Goal: Manage account settings

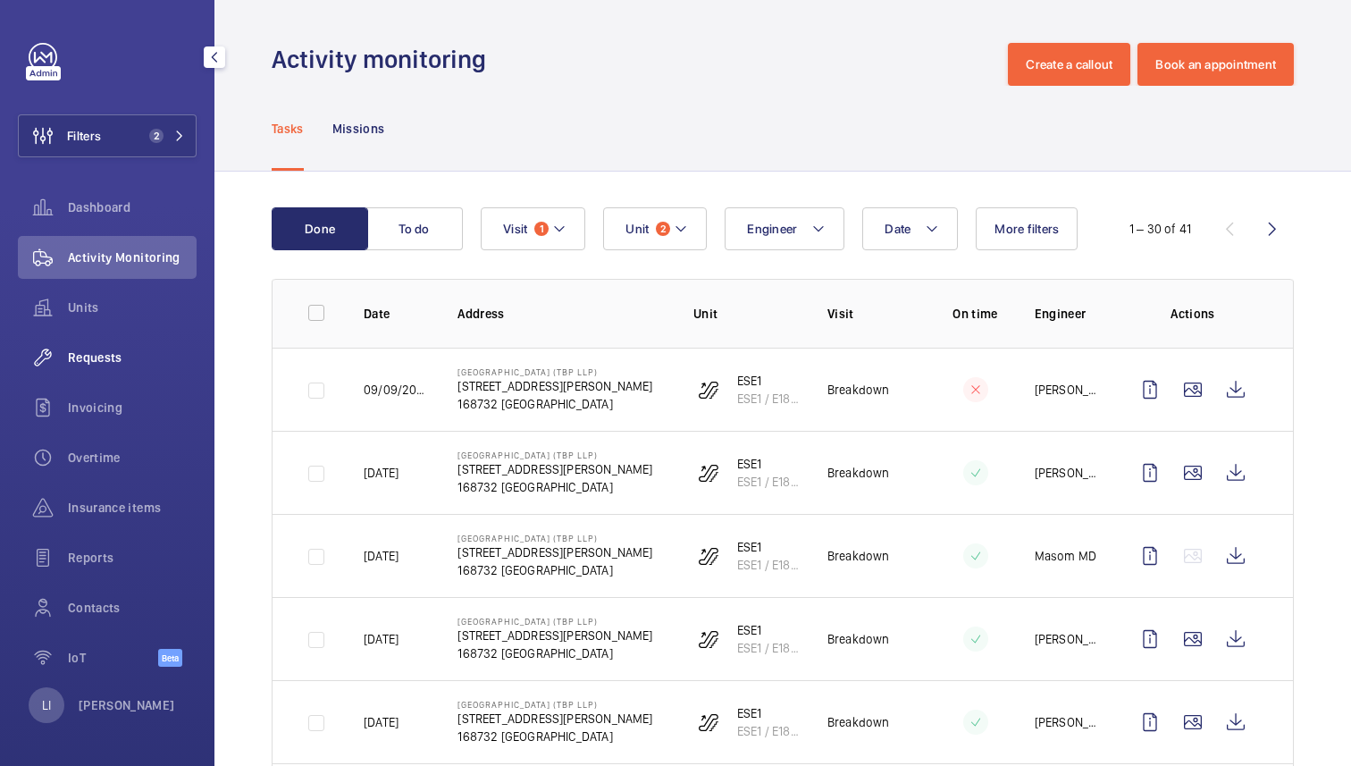
click at [116, 366] on div "Requests" at bounding box center [107, 357] width 179 height 43
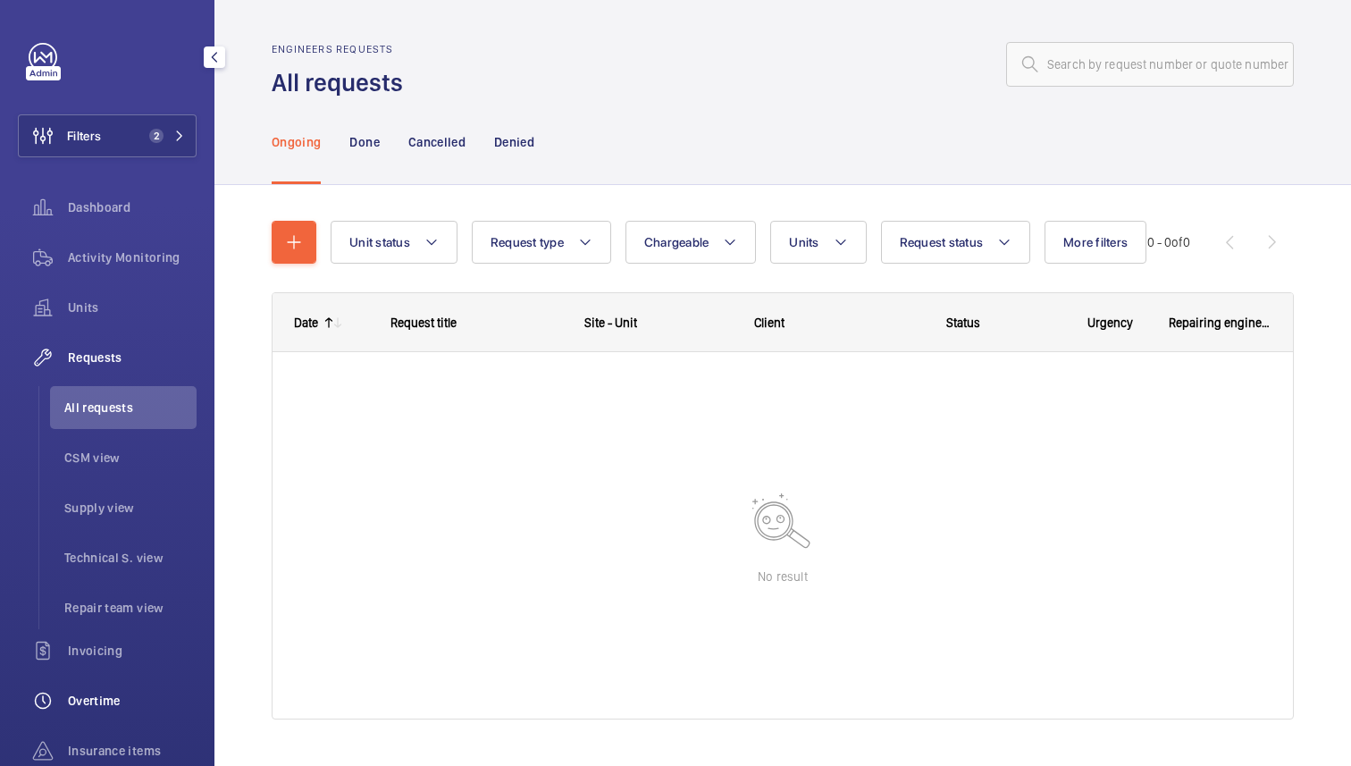
scroll to position [242, 0]
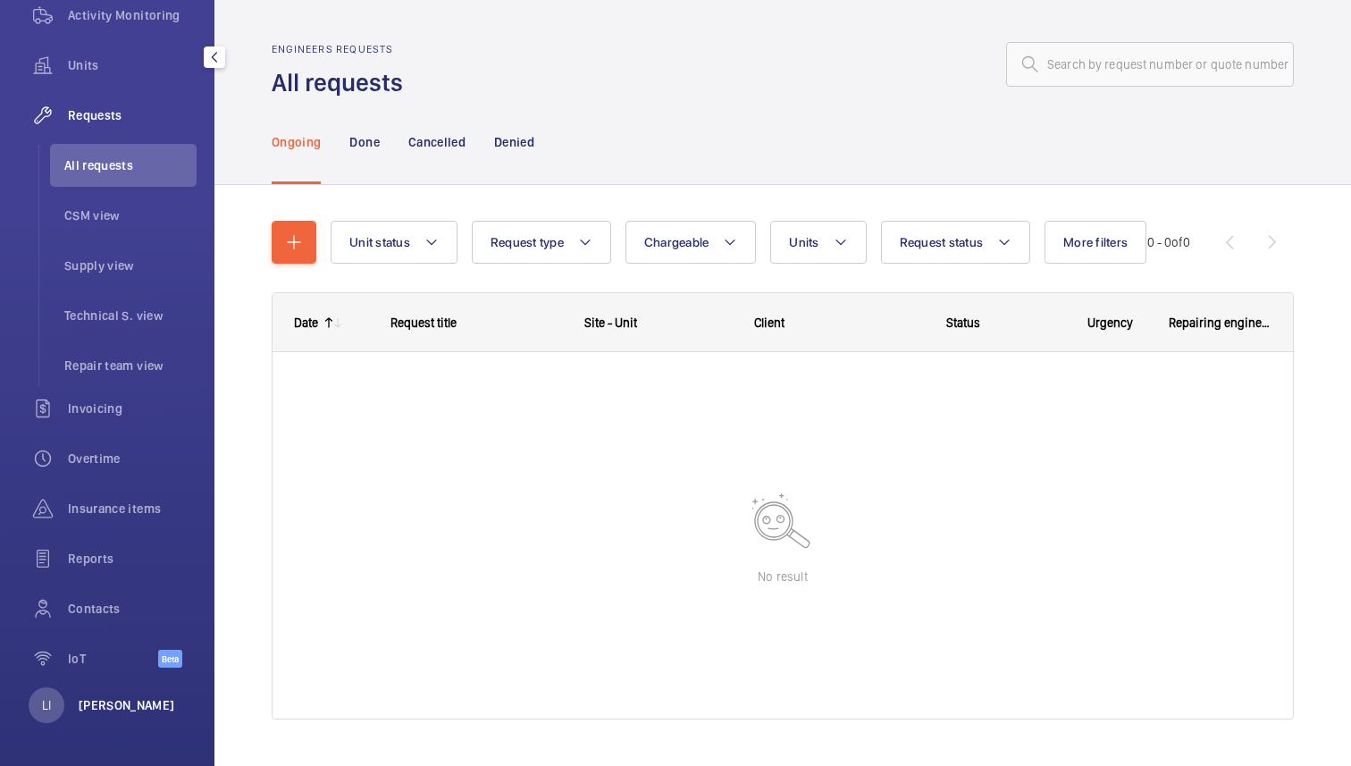
click at [117, 700] on p "[PERSON_NAME]" at bounding box center [127, 705] width 96 height 18
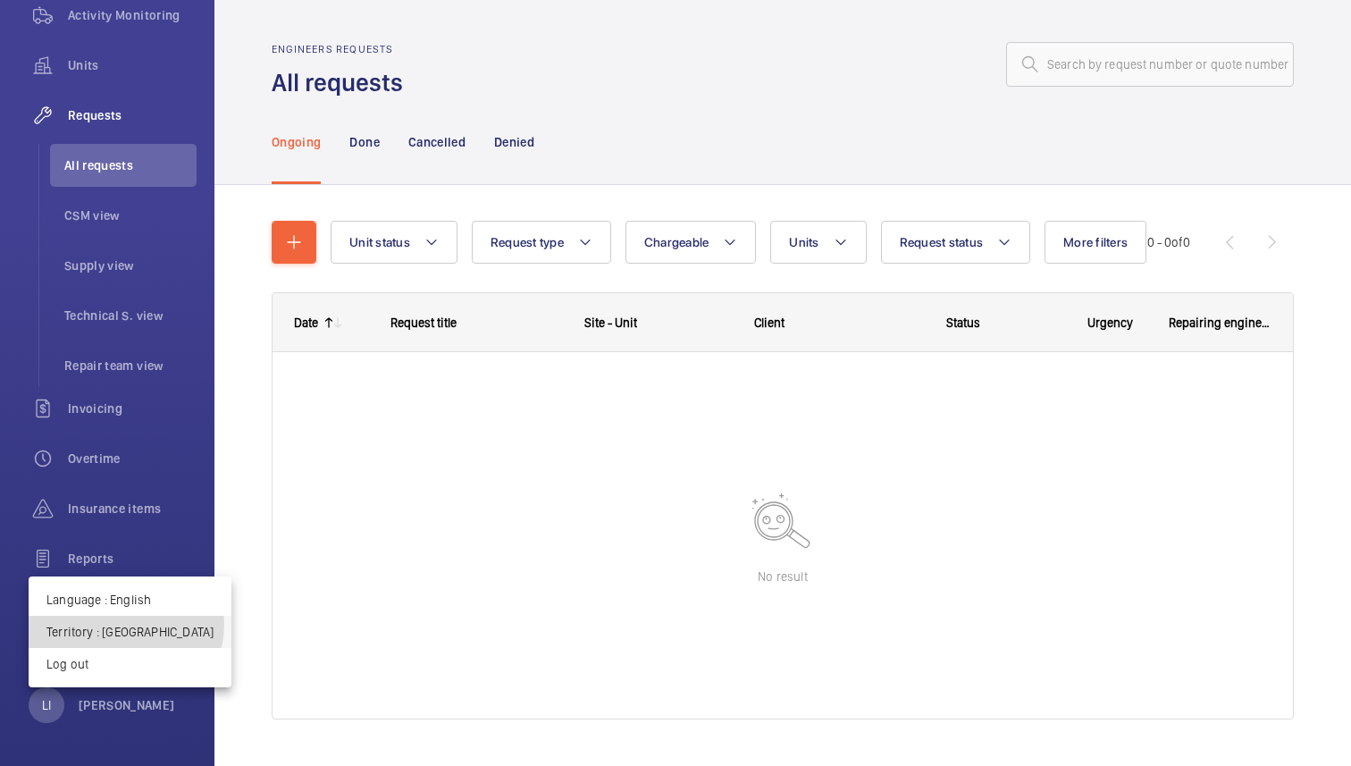
click at [125, 623] on p "Territory : Singapour" at bounding box center [129, 632] width 167 height 18
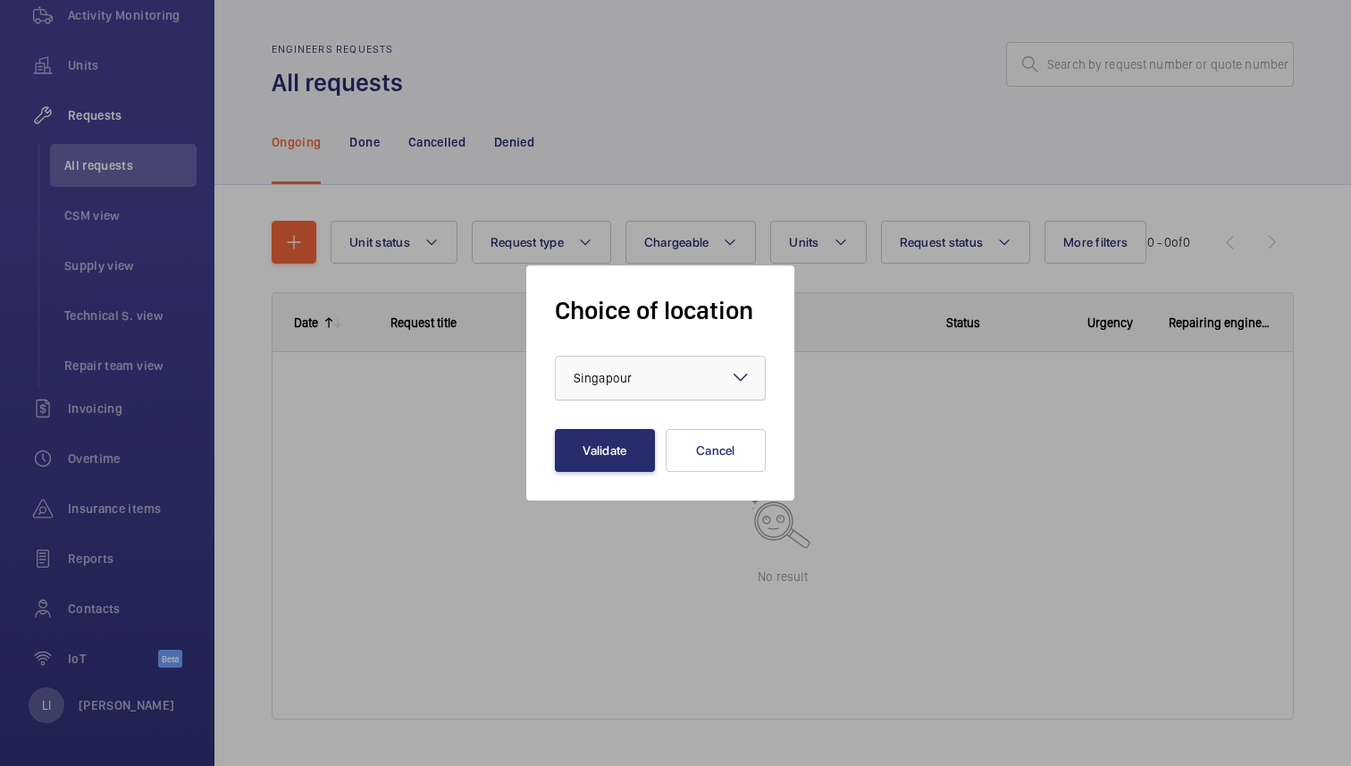
click at [697, 362] on div at bounding box center [660, 377] width 209 height 43
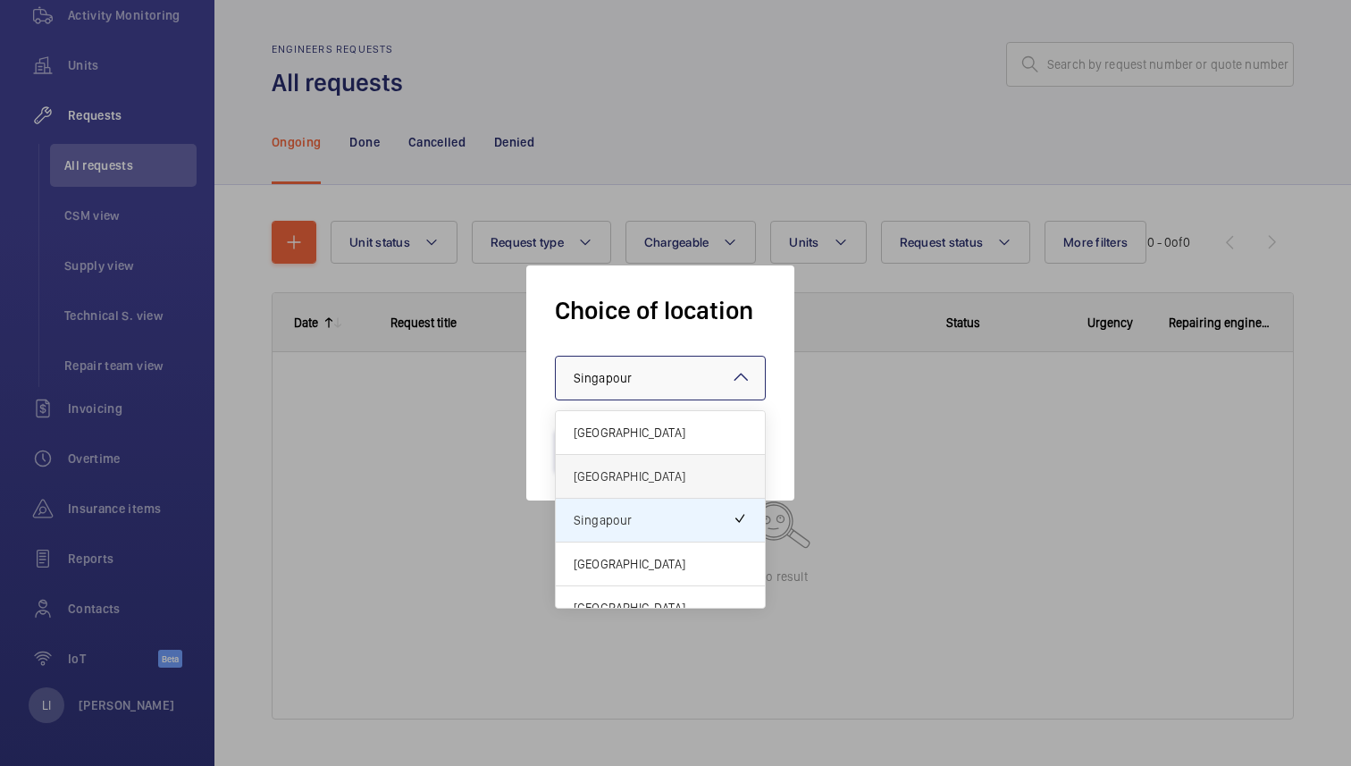
click at [682, 470] on span "United Kingdom" at bounding box center [659, 476] width 173 height 18
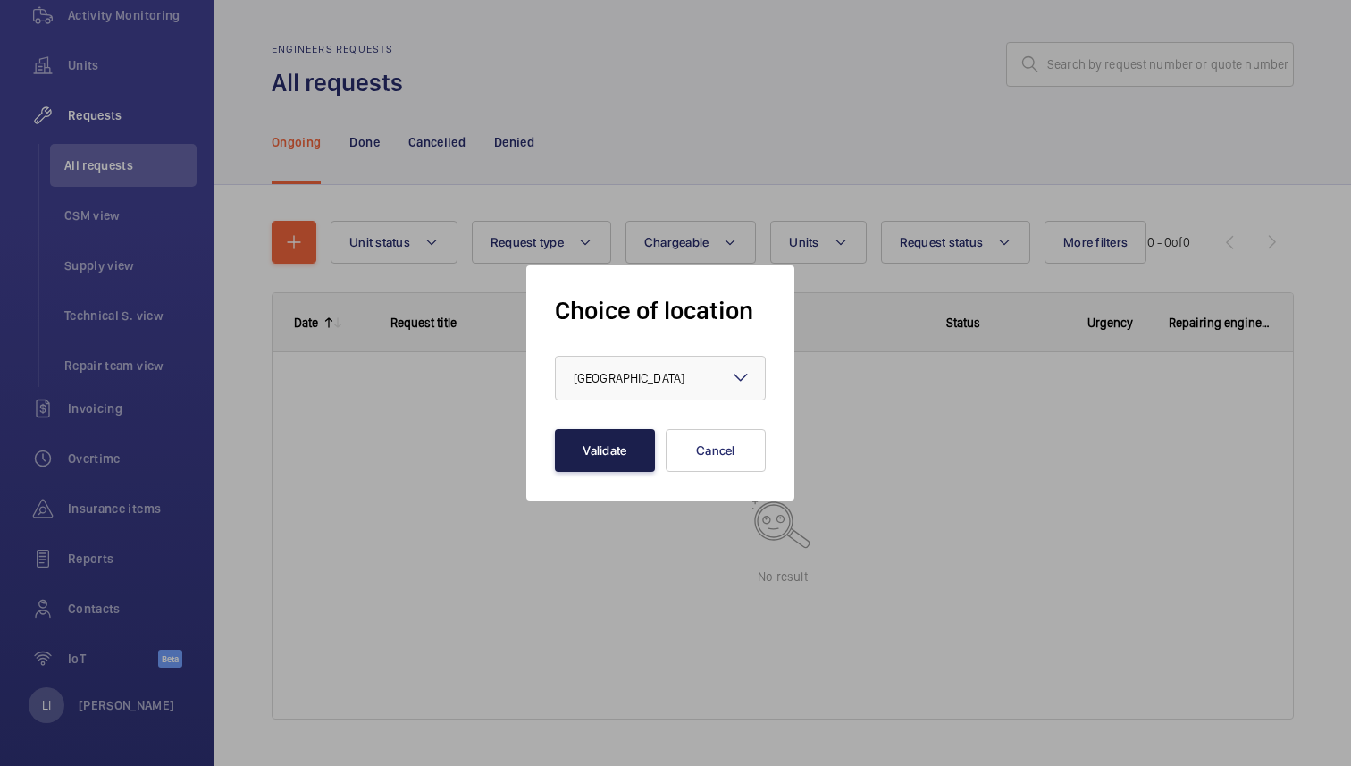
click at [596, 457] on button "Validate" at bounding box center [605, 450] width 100 height 43
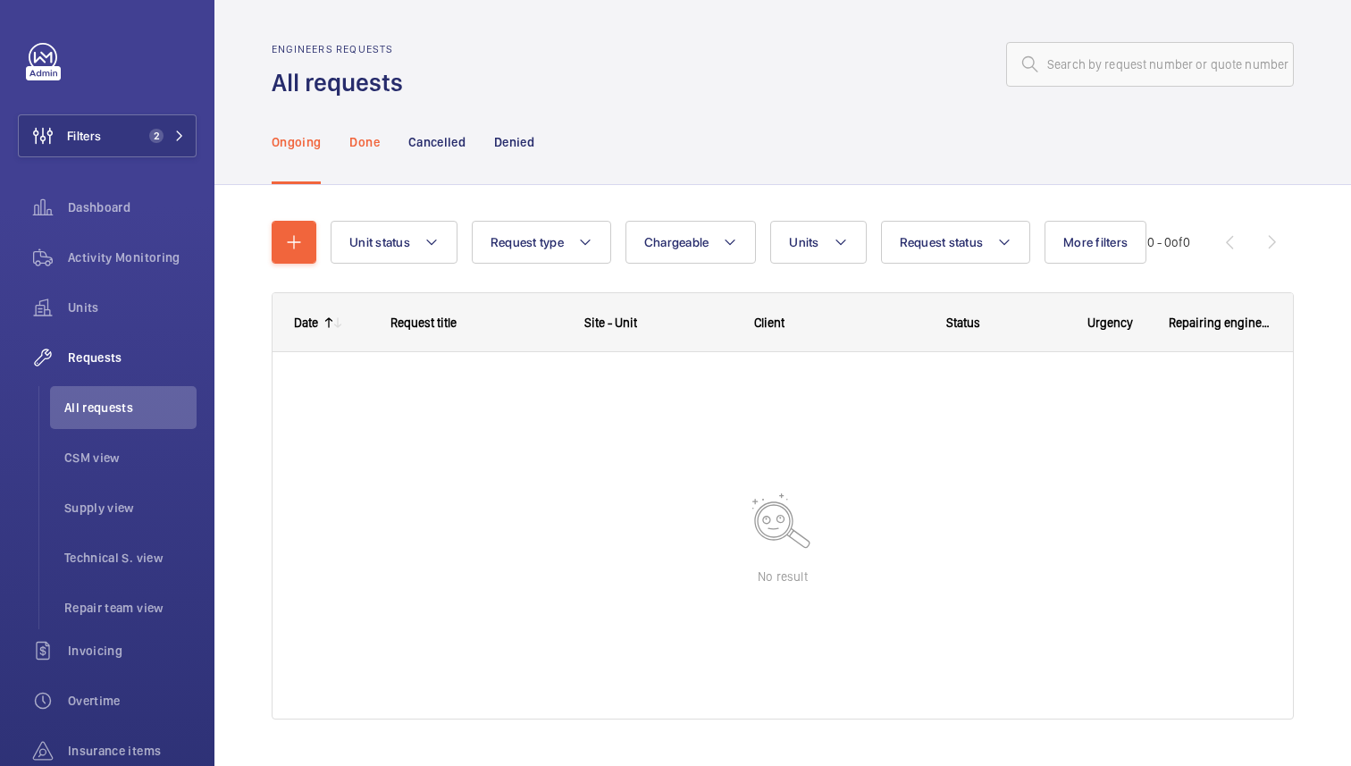
click at [374, 145] on p "Done" at bounding box center [363, 142] width 29 height 18
click at [429, 151] on div "Cancelled" at bounding box center [436, 141] width 57 height 85
click at [523, 146] on p "Denied" at bounding box center [514, 142] width 40 height 18
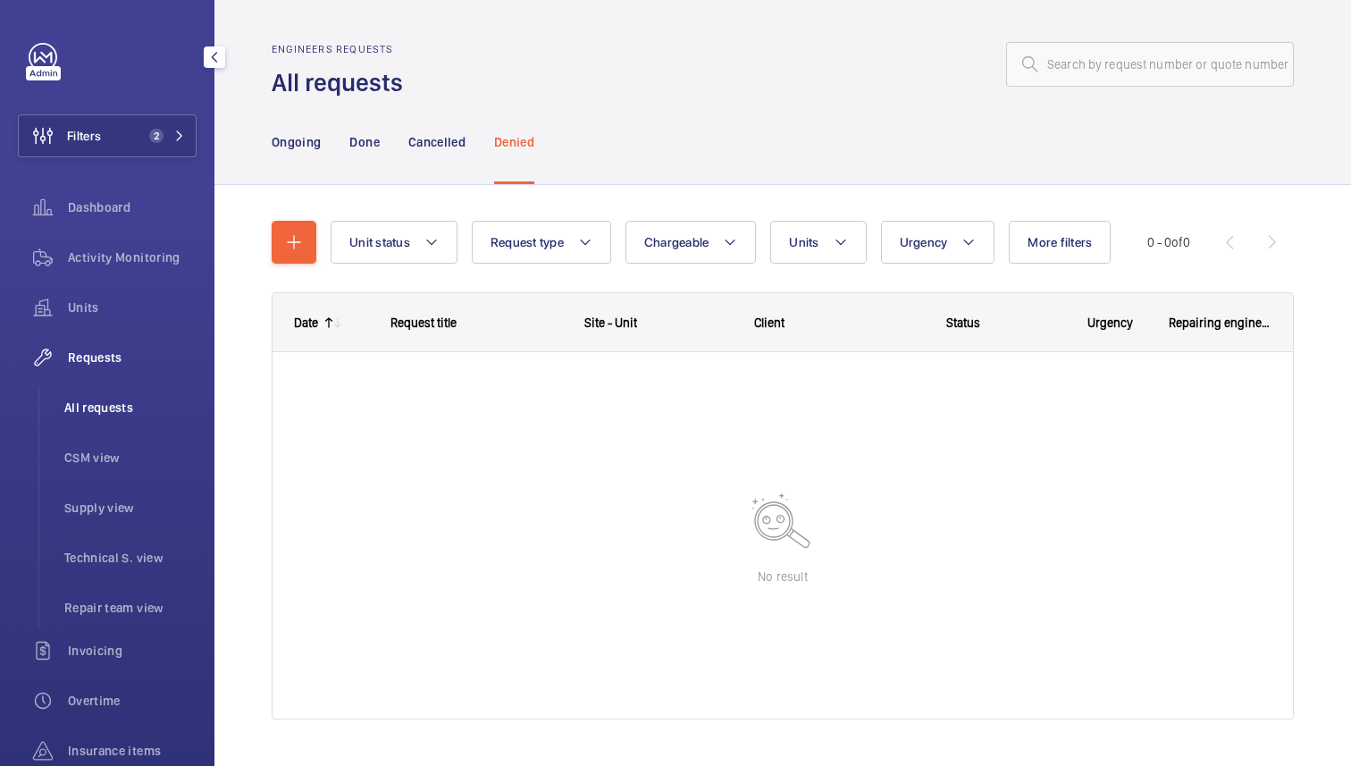
click at [85, 413] on span "All requests" at bounding box center [130, 407] width 132 height 18
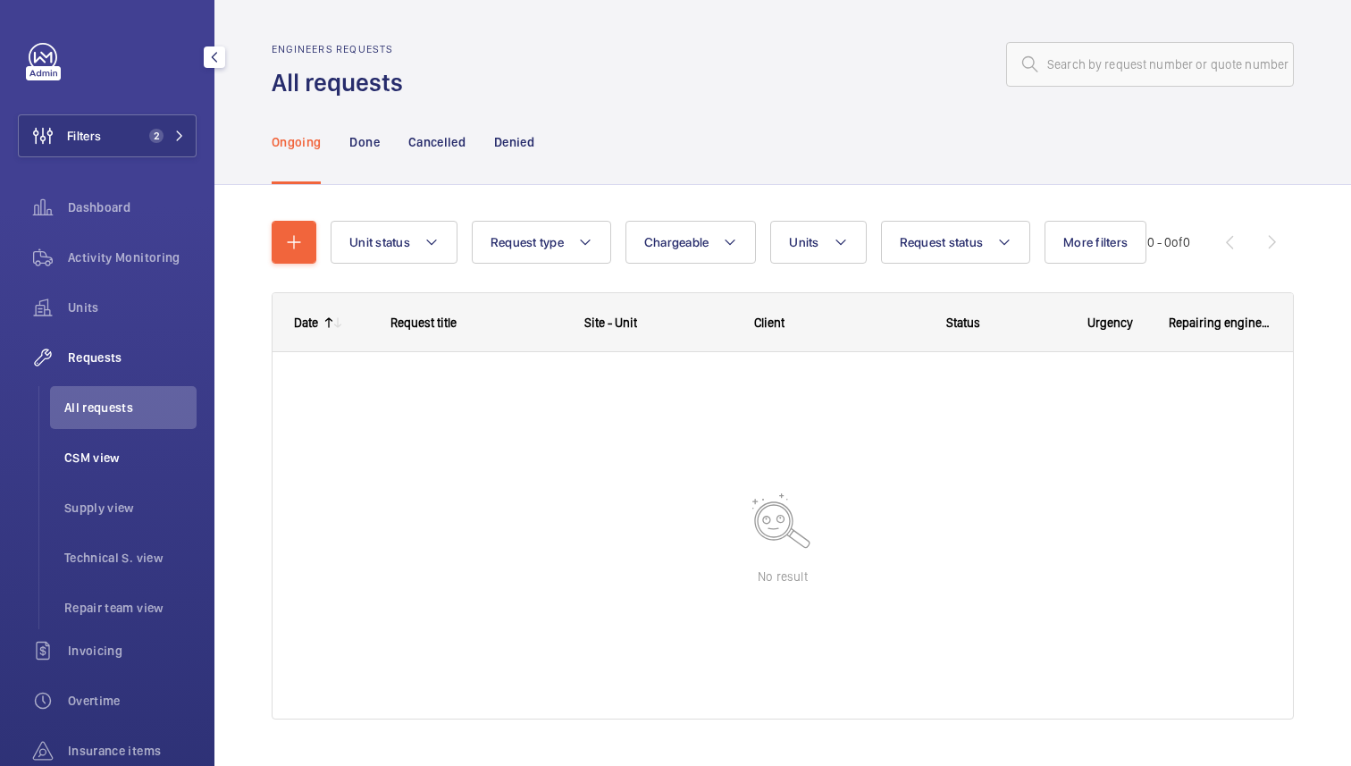
click at [93, 473] on li "CSM view" at bounding box center [123, 457] width 146 height 43
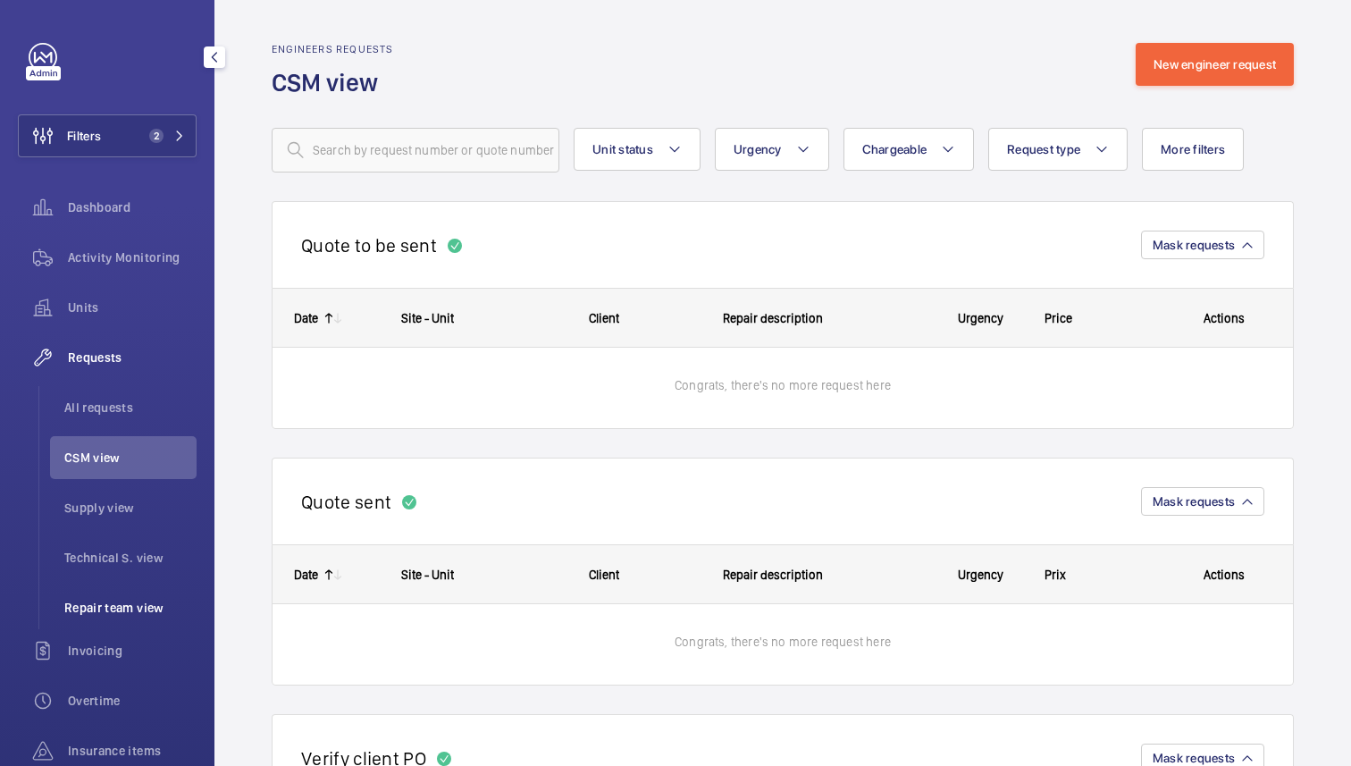
scroll to position [242, 0]
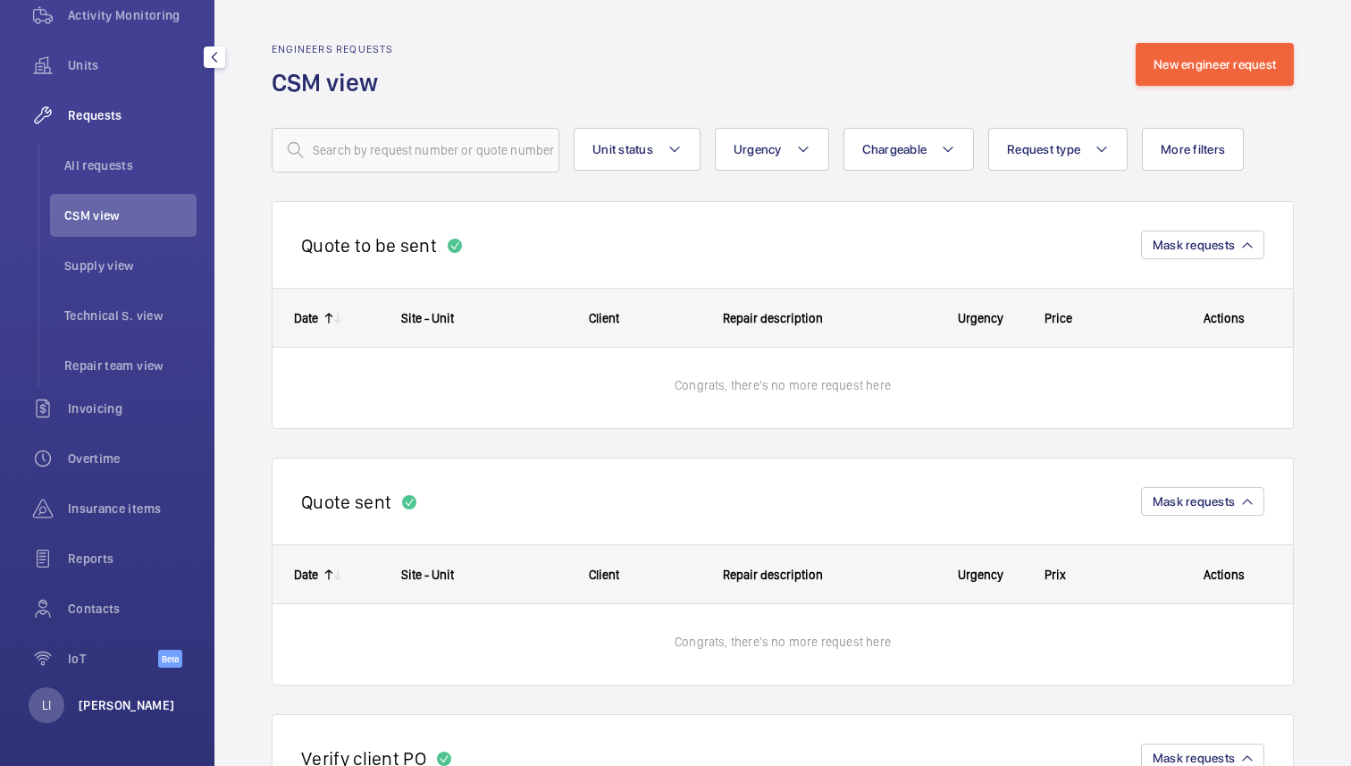
click at [115, 699] on p "[PERSON_NAME]" at bounding box center [127, 705] width 96 height 18
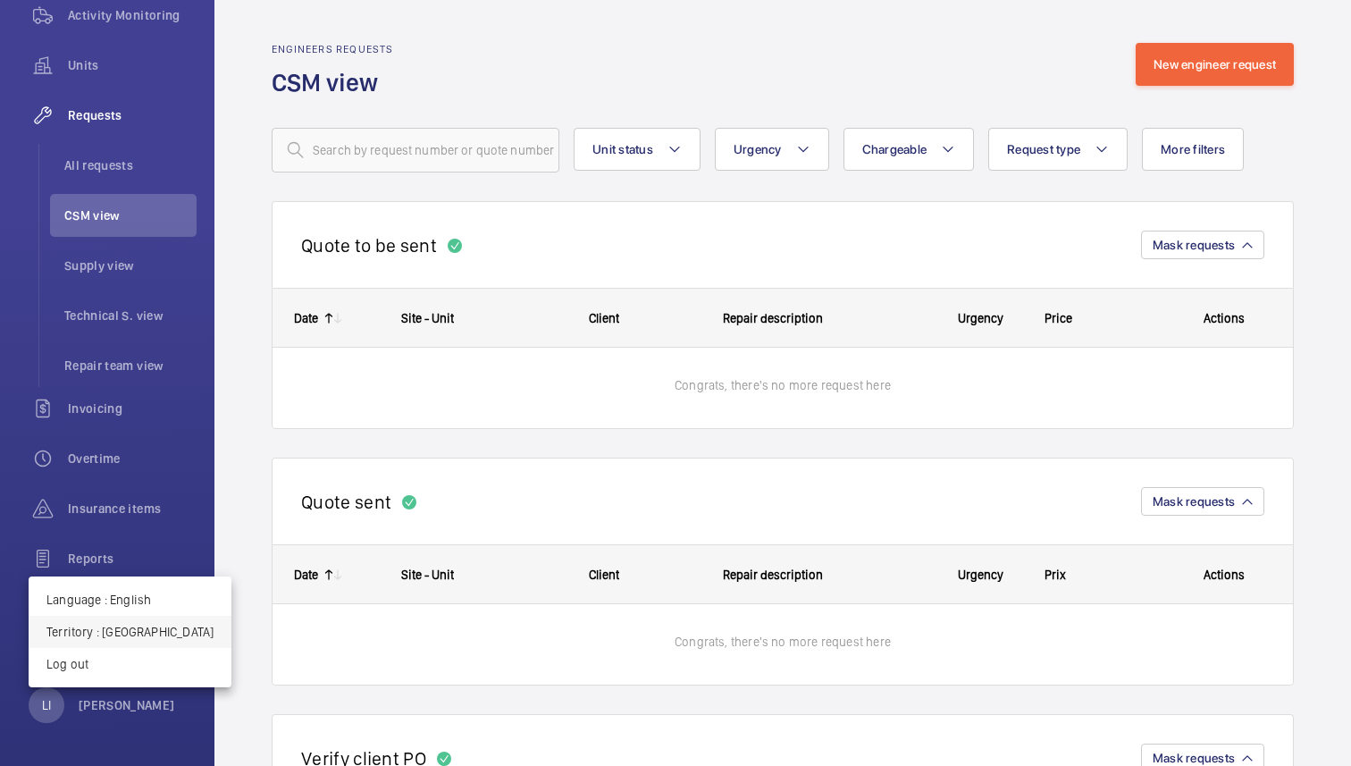
click at [125, 630] on p "Territory : United Kingdom" at bounding box center [129, 632] width 167 height 18
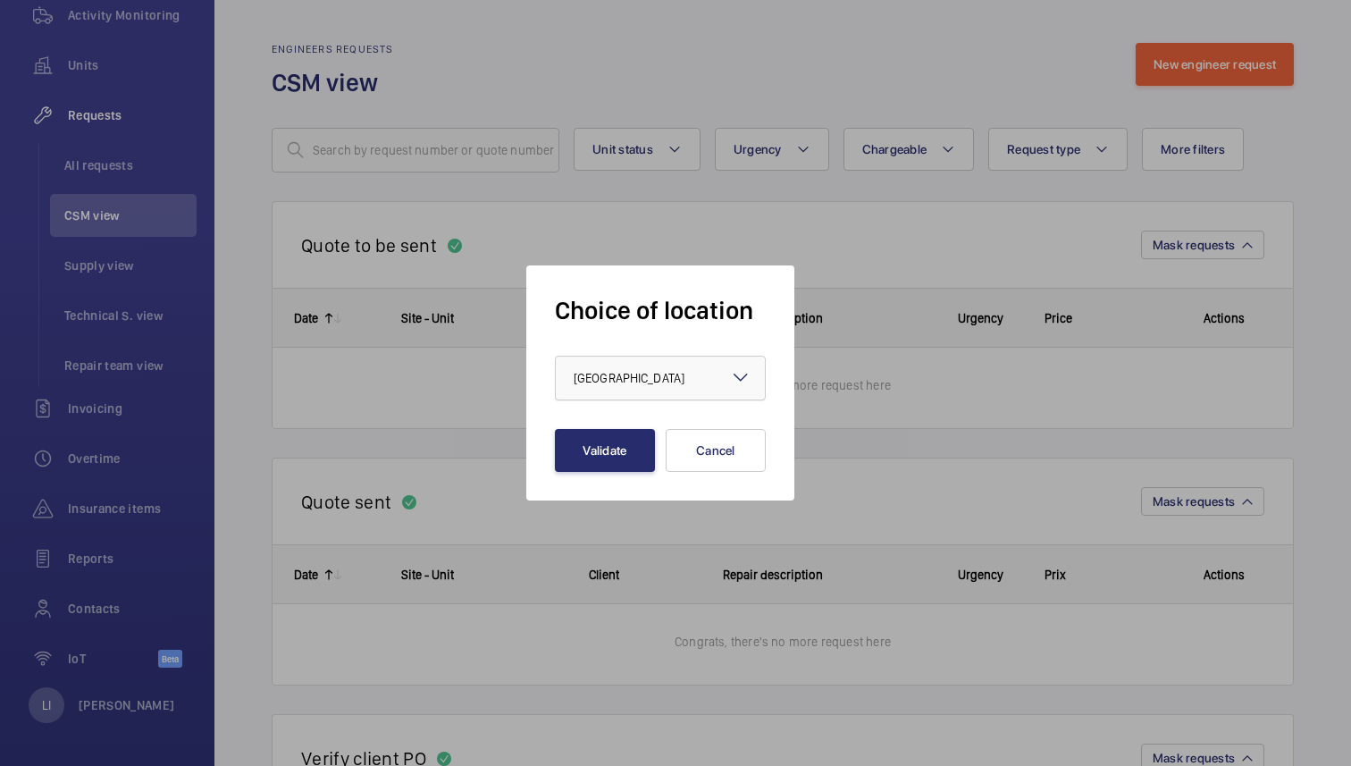
click at [654, 391] on div at bounding box center [660, 377] width 209 height 43
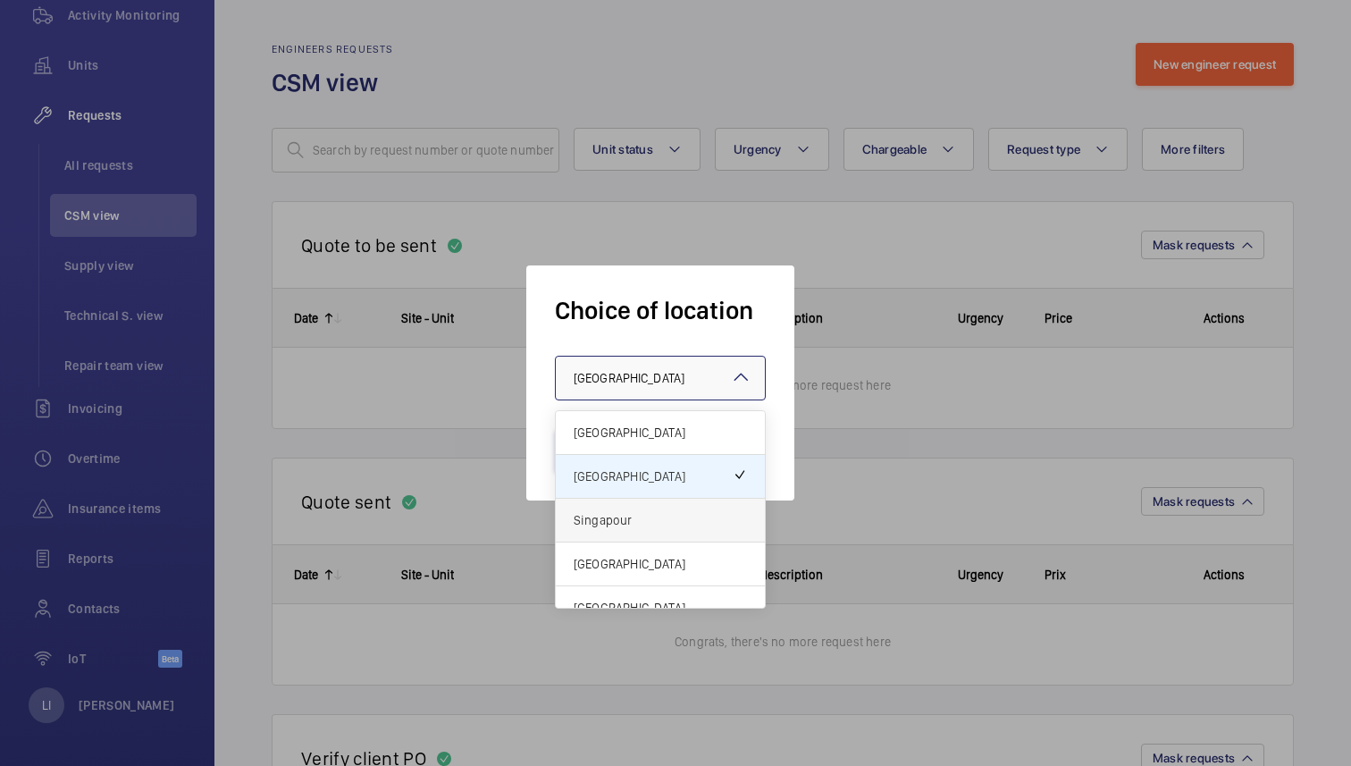
click at [628, 524] on span "Singapour" at bounding box center [659, 520] width 173 height 18
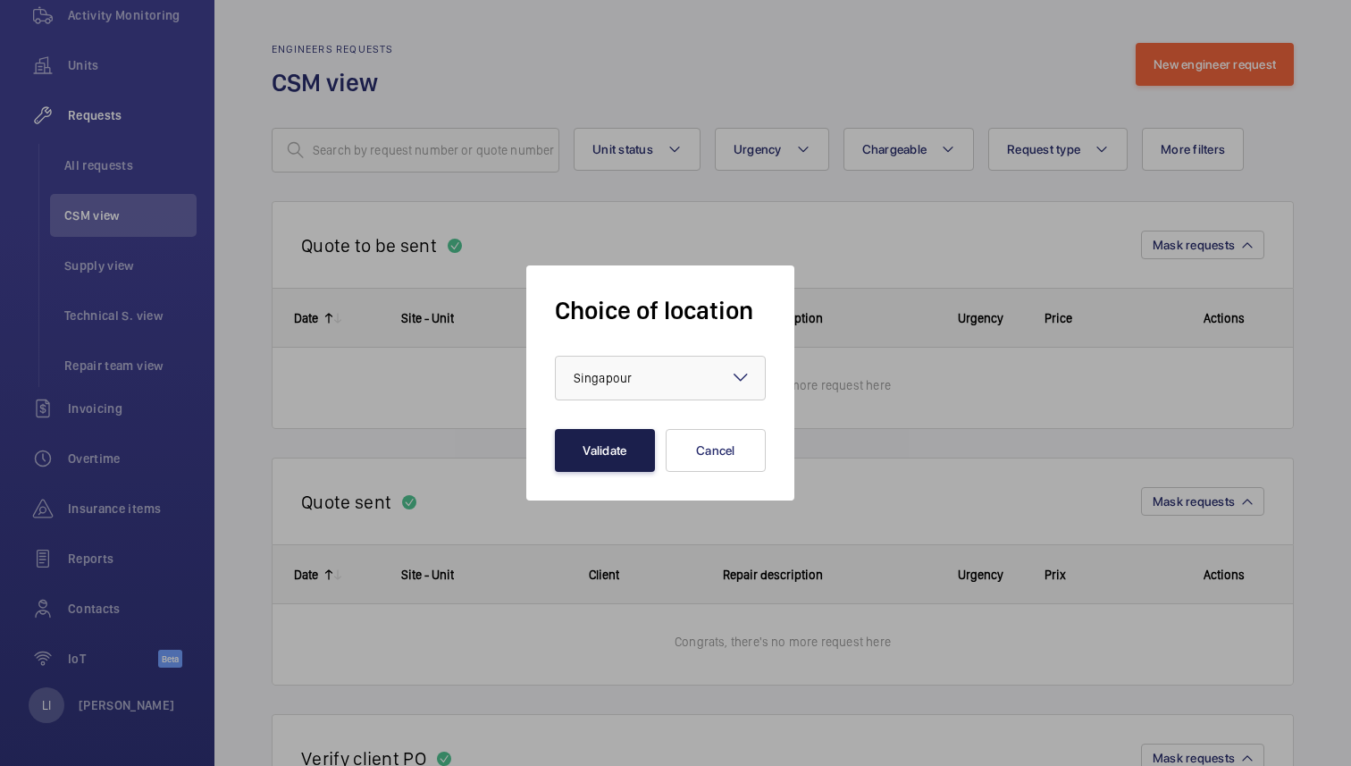
click at [611, 455] on button "Validate" at bounding box center [605, 450] width 100 height 43
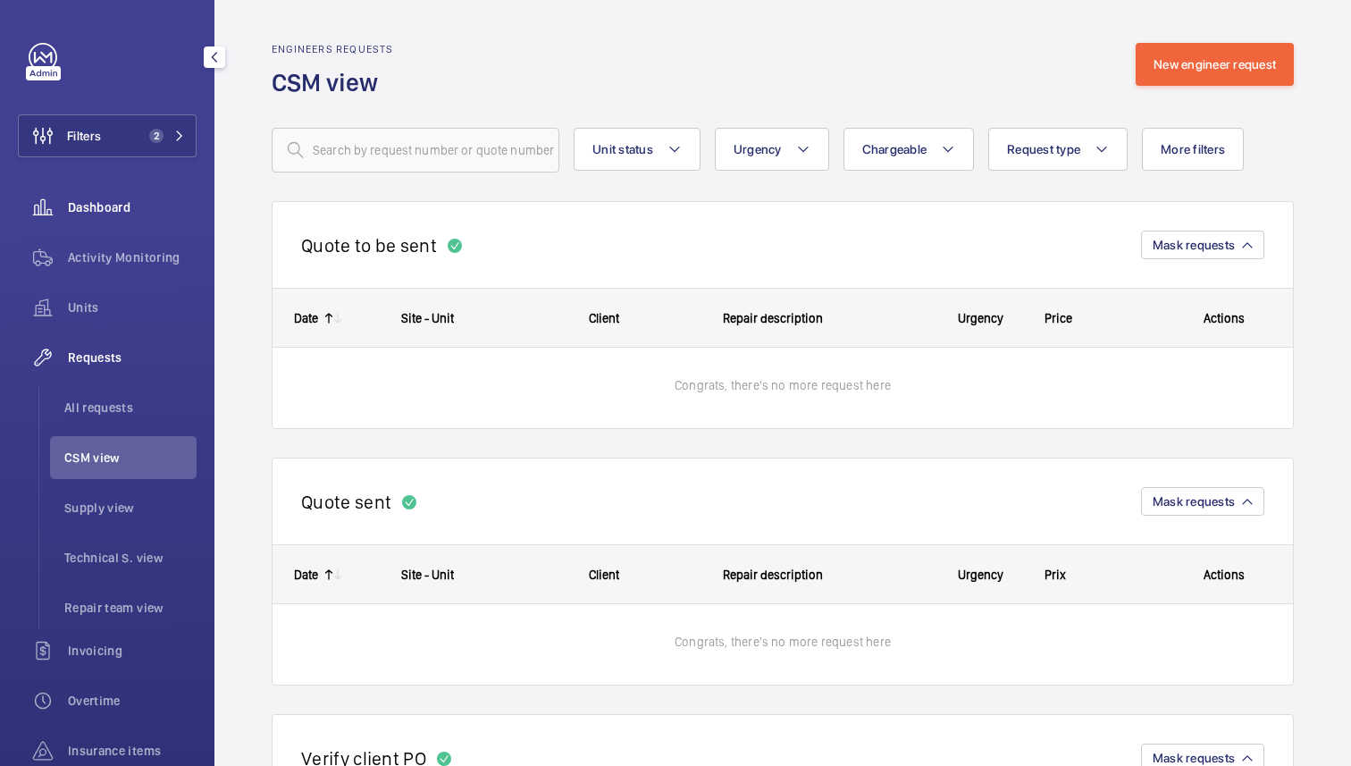
click at [107, 209] on span "Dashboard" at bounding box center [132, 207] width 129 height 18
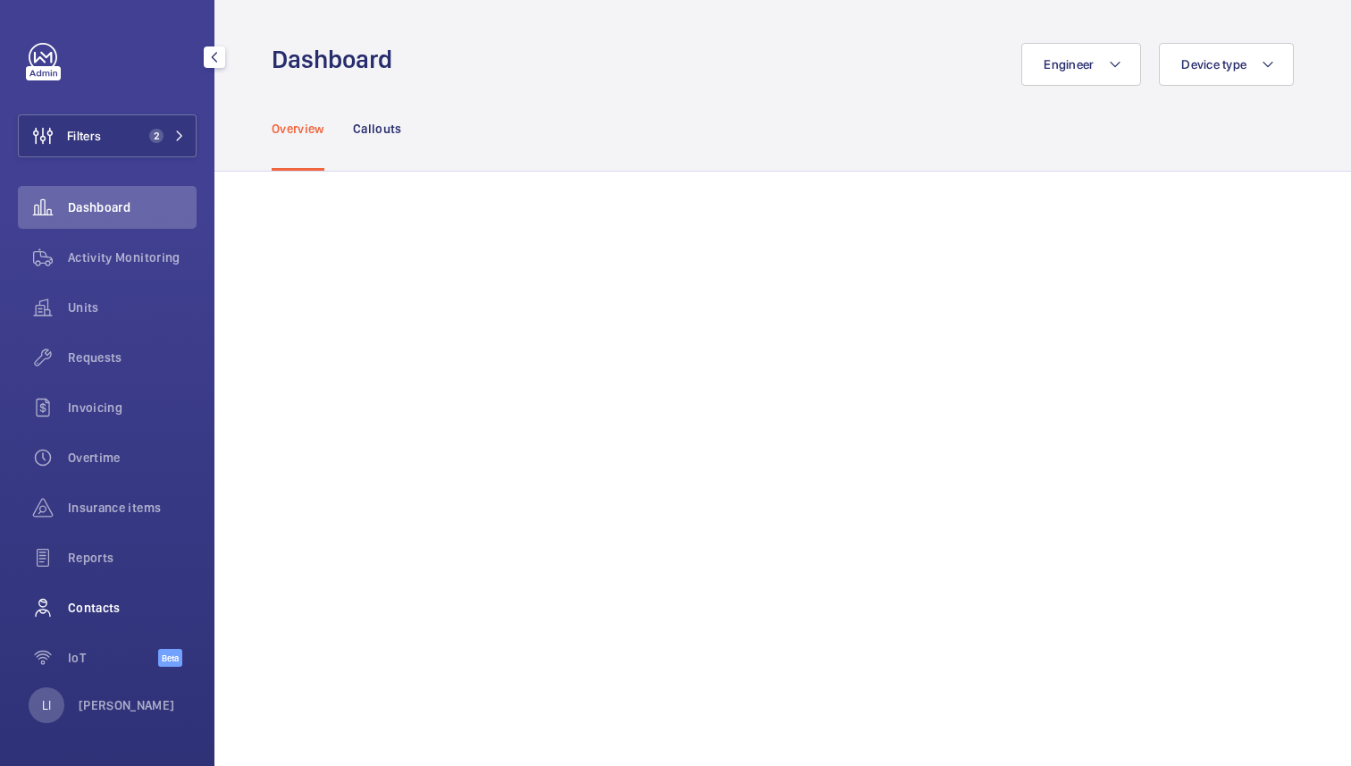
click at [100, 611] on span "Contacts" at bounding box center [132, 607] width 129 height 18
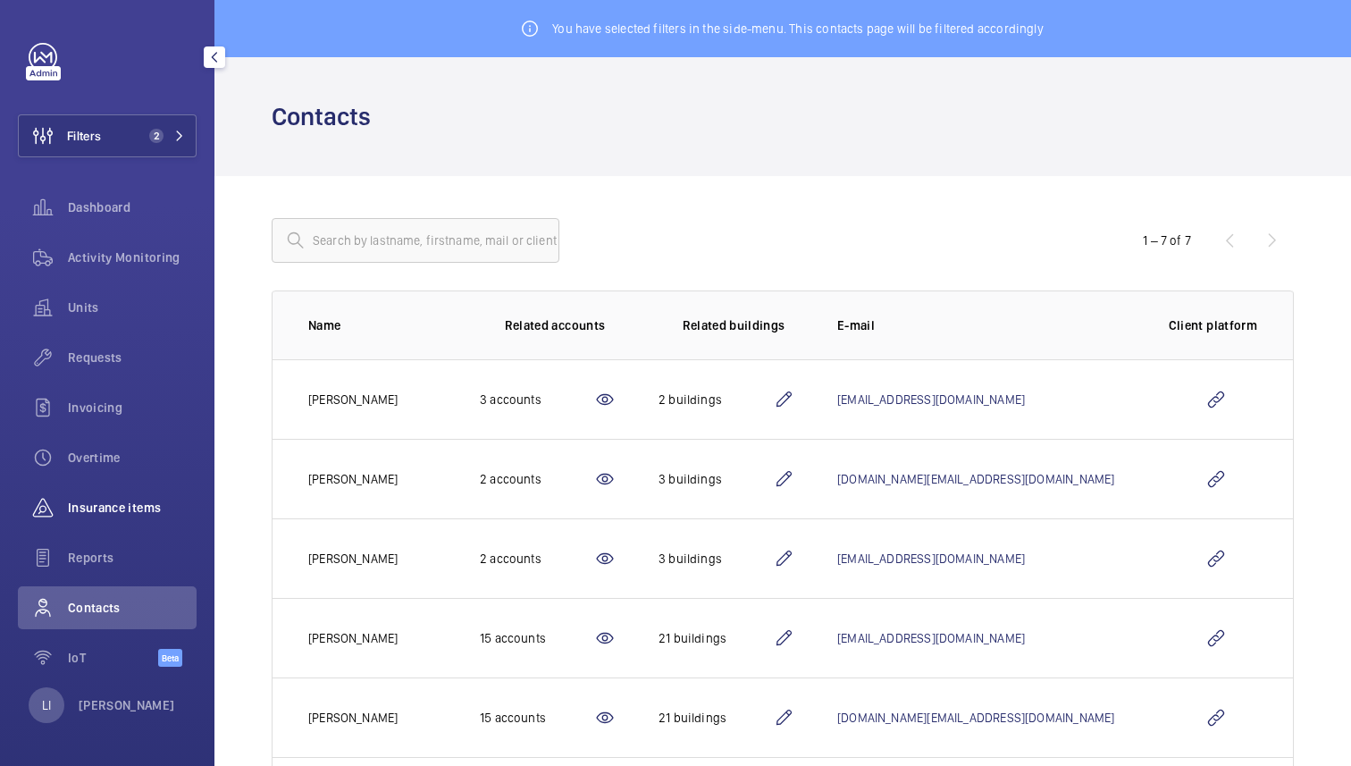
click at [92, 494] on div "Insurance items" at bounding box center [107, 507] width 179 height 43
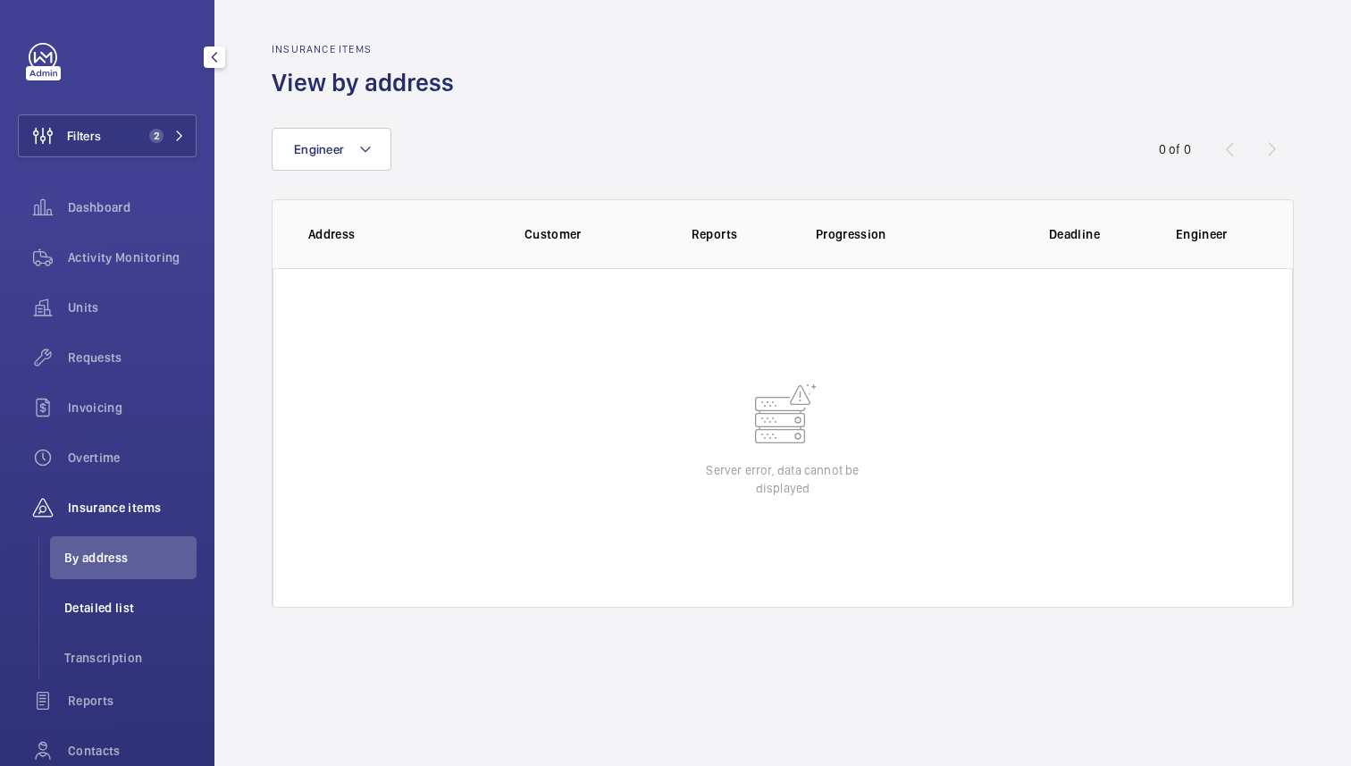
click at [117, 613] on span "Detailed list" at bounding box center [130, 607] width 132 height 18
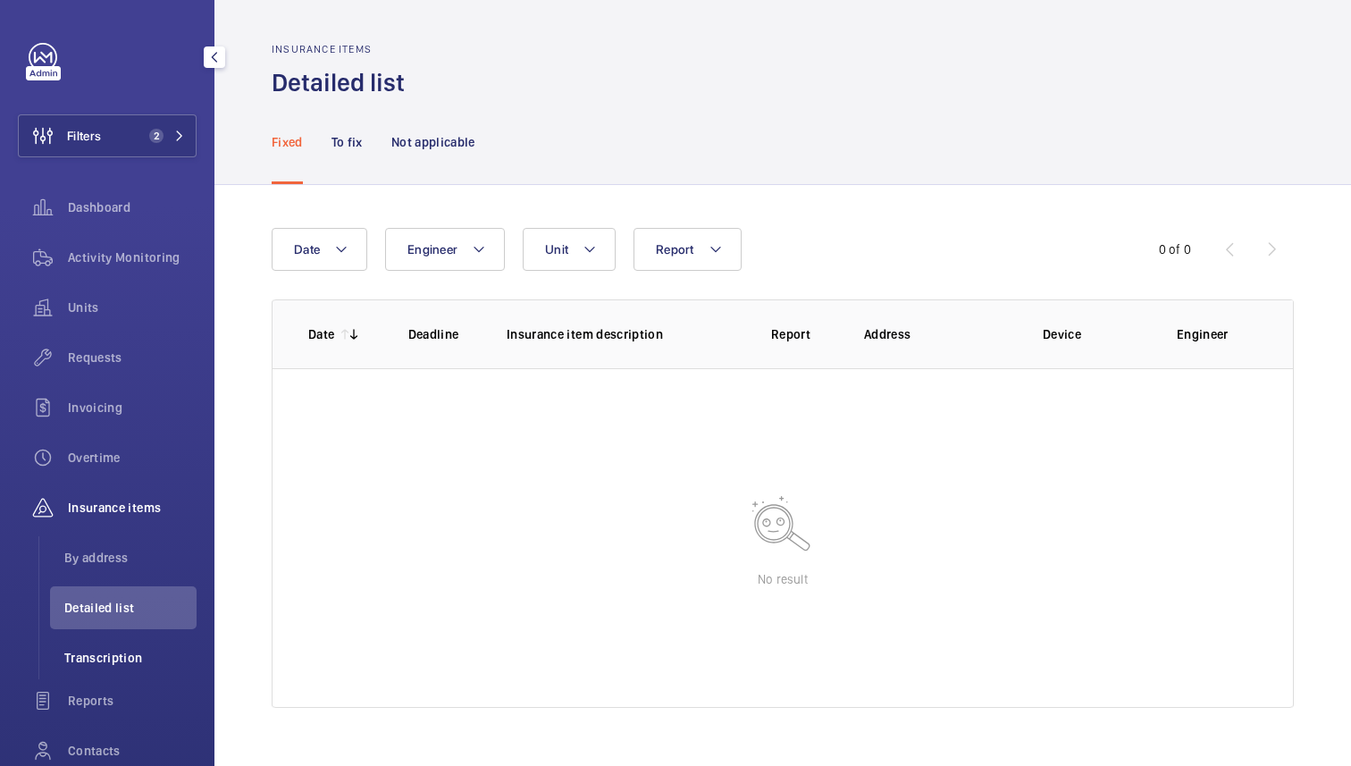
click at [96, 660] on span "Transcription" at bounding box center [130, 658] width 132 height 18
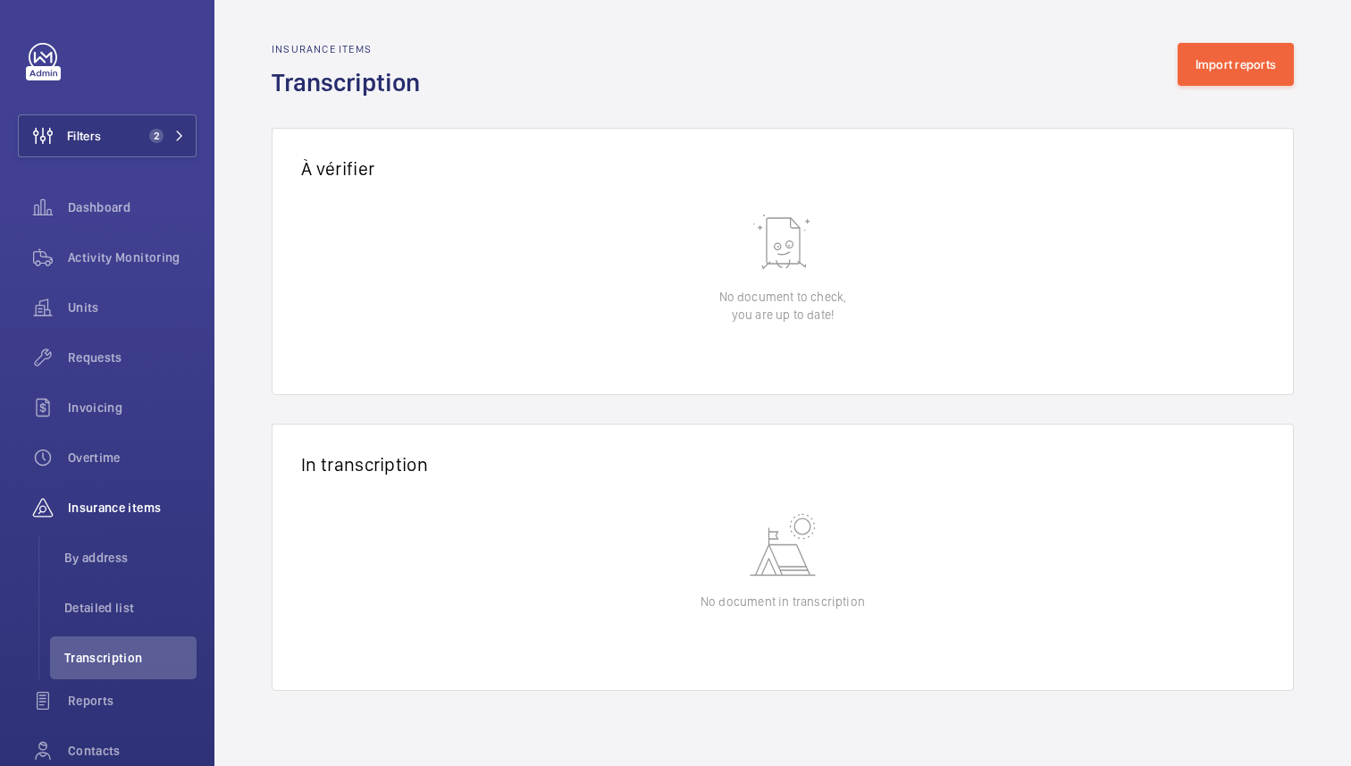
click at [950, 67] on div "Insurance items Transcription Import reports" at bounding box center [783, 71] width 1022 height 56
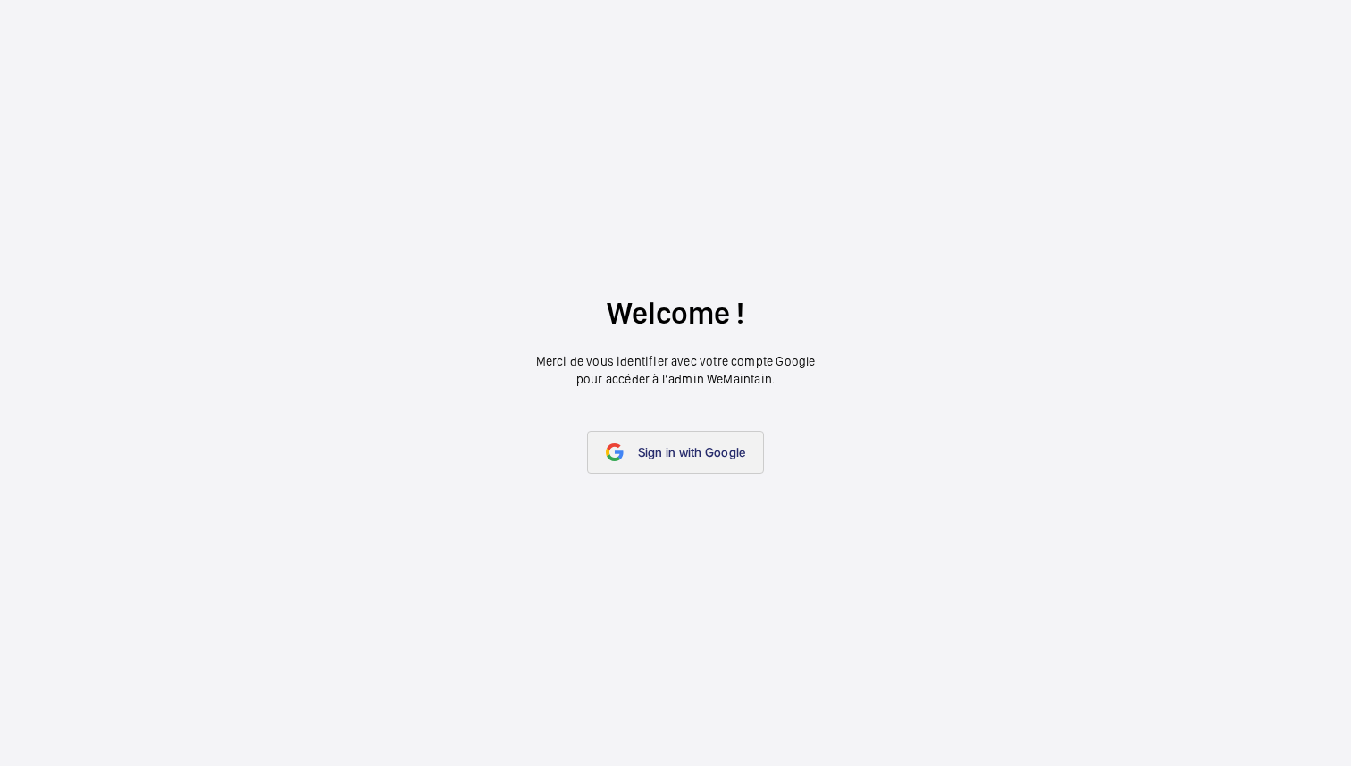
click at [662, 462] on link "Sign in with Google" at bounding box center [676, 452] width 178 height 43
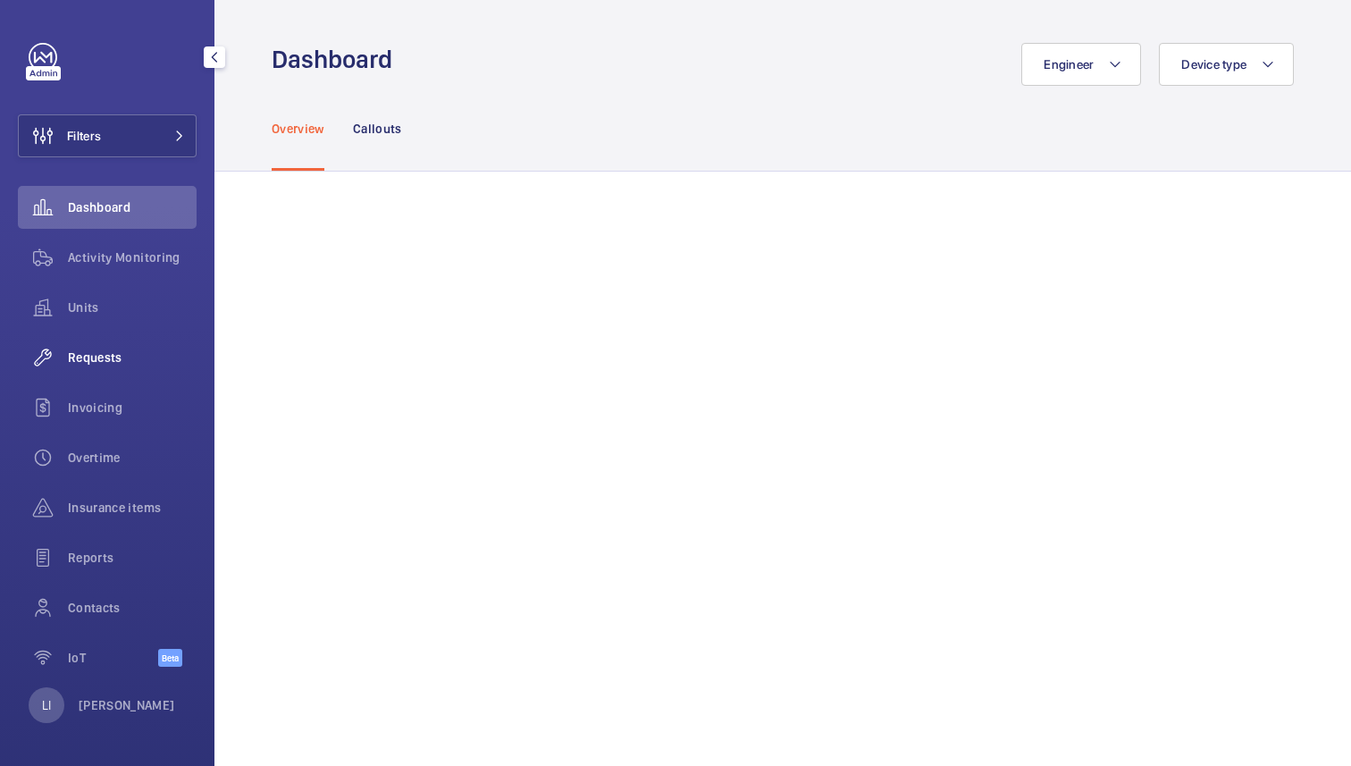
click at [112, 358] on span "Requests" at bounding box center [132, 357] width 129 height 18
